Goal: Information Seeking & Learning: Learn about a topic

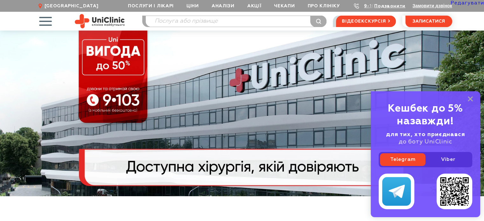
click at [467, 99] on div "Кешбек до 5% назавжди! для тих, хто приєднався до боту UniClinic Telegram Viber" at bounding box center [425, 154] width 109 height 126
click at [470, 98] on rect at bounding box center [470, 98] width 5 height 5
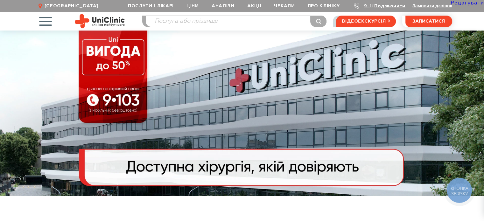
scroll to position [95, 0]
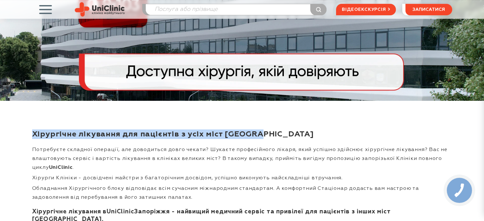
drag, startPoint x: 328, startPoint y: 139, endPoint x: 23, endPoint y: 134, distance: 304.9
copy h1 "Хірургічне лікування для пацієнтів з усіх міст [GEOGRAPHIC_DATA]"
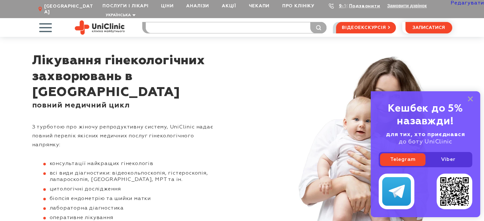
click at [183, 25] on input "search" at bounding box center [236, 27] width 181 height 11
type input "мамол"
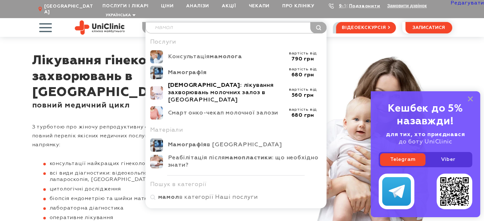
click at [190, 82] on b "Мамологія" at bounding box center [204, 85] width 72 height 6
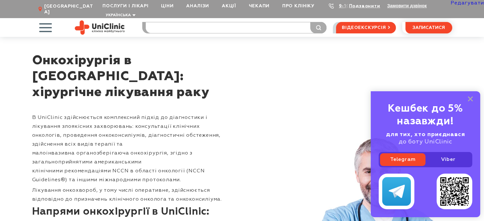
click at [159, 22] on input "search" at bounding box center [236, 27] width 181 height 11
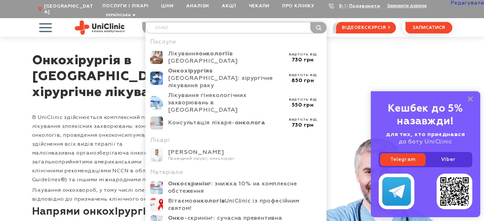
drag, startPoint x: 183, startPoint y: 21, endPoint x: 144, endPoint y: 19, distance: 39.5
click at [145, 22] on div "онко" at bounding box center [235, 27] width 181 height 11
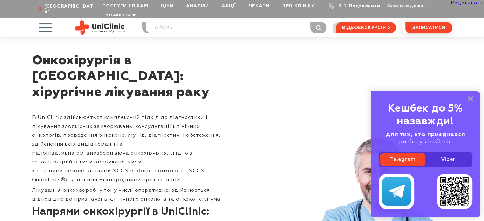
type input "облич"
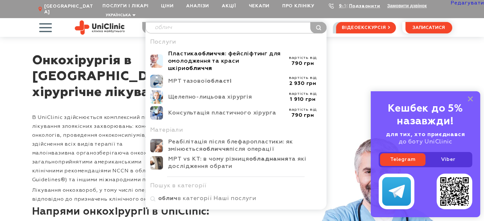
click at [173, 52] on div "Пластика обличчя : фейсліфтинг для омолодження та краси шкіри обличчя" at bounding box center [226, 61] width 116 height 22
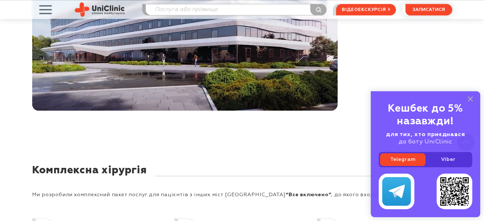
scroll to position [1178, 0]
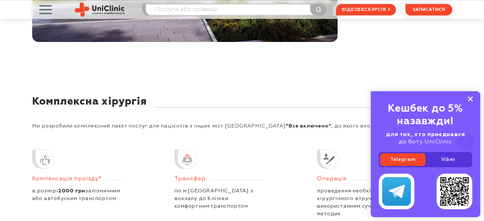
click at [471, 98] on rect at bounding box center [470, 98] width 5 height 5
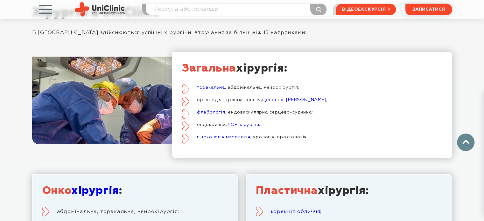
scroll to position [1559, 0]
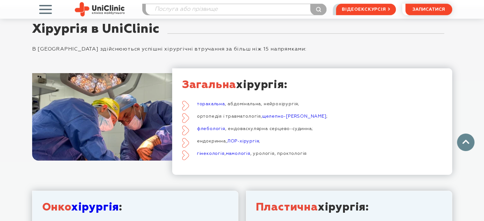
scroll to position [1662, 0]
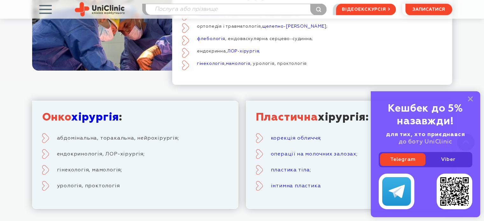
drag, startPoint x: 472, startPoint y: 99, endPoint x: 447, endPoint y: 104, distance: 26.0
click at [472, 99] on icon at bounding box center [470, 98] width 5 height 5
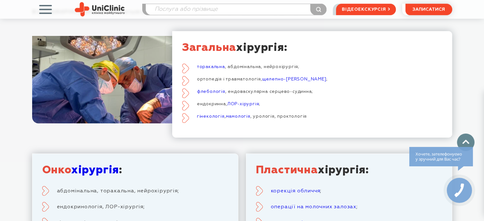
scroll to position [1598, 0]
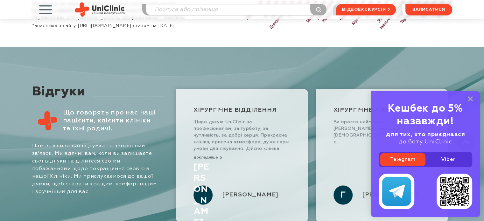
scroll to position [3662, 0]
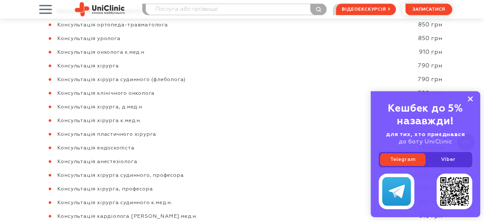
click at [469, 99] on rect at bounding box center [470, 98] width 5 height 5
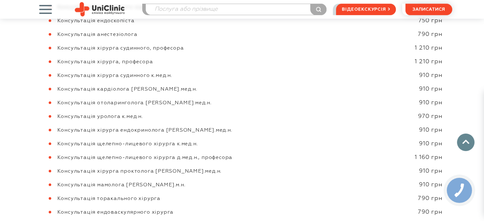
scroll to position [3884, 0]
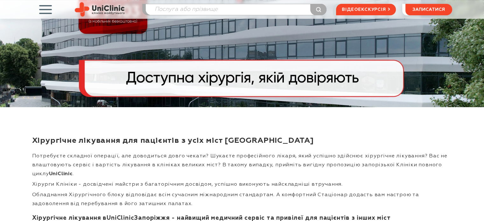
scroll to position [127, 0]
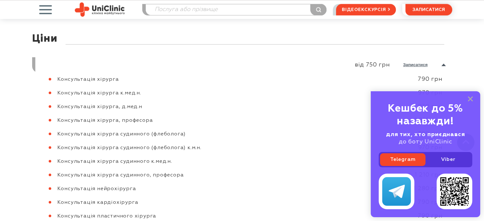
scroll to position [3557, 0]
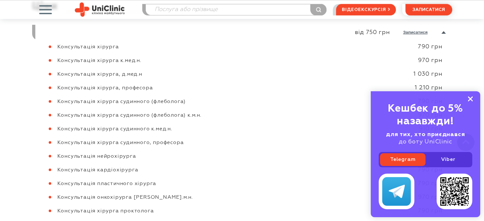
click at [471, 97] on icon at bounding box center [470, 98] width 5 height 5
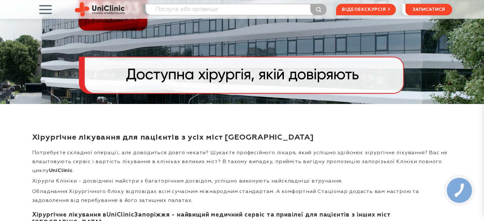
scroll to position [60, 0]
